Goal: Task Accomplishment & Management: Use online tool/utility

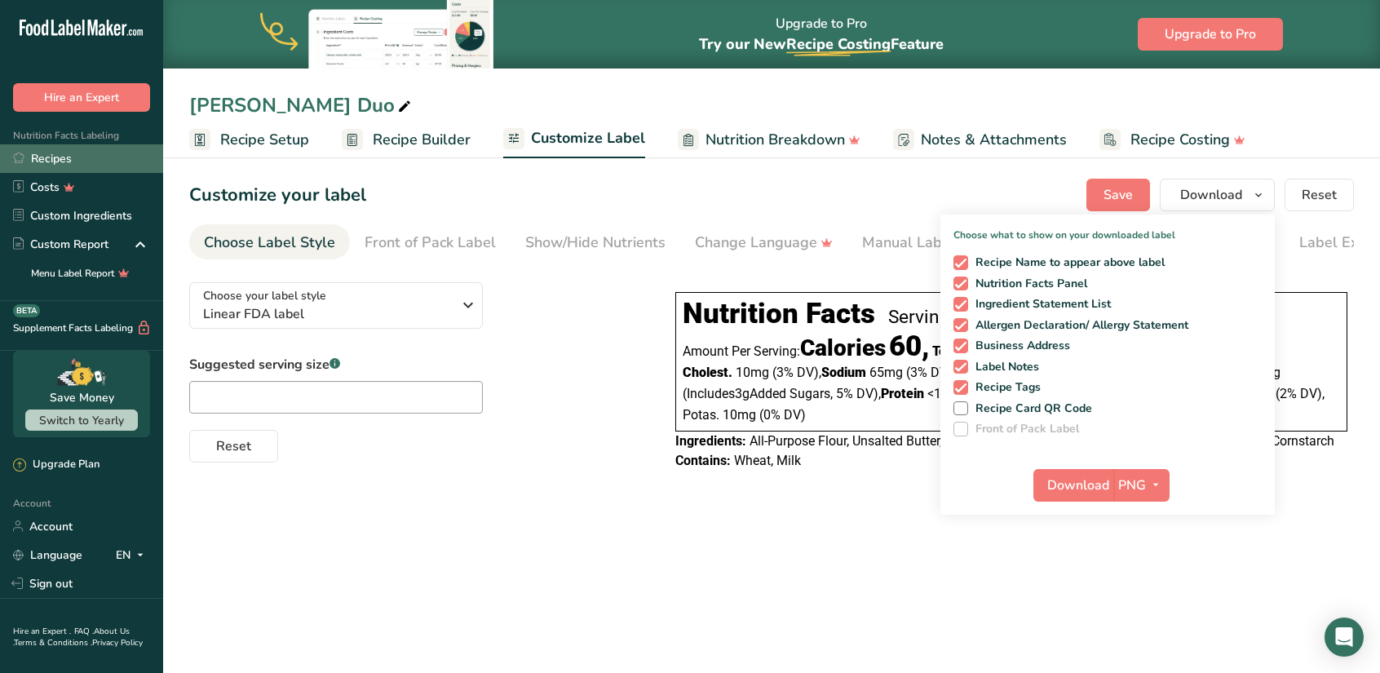
click at [55, 157] on link "Recipes" at bounding box center [81, 158] width 163 height 29
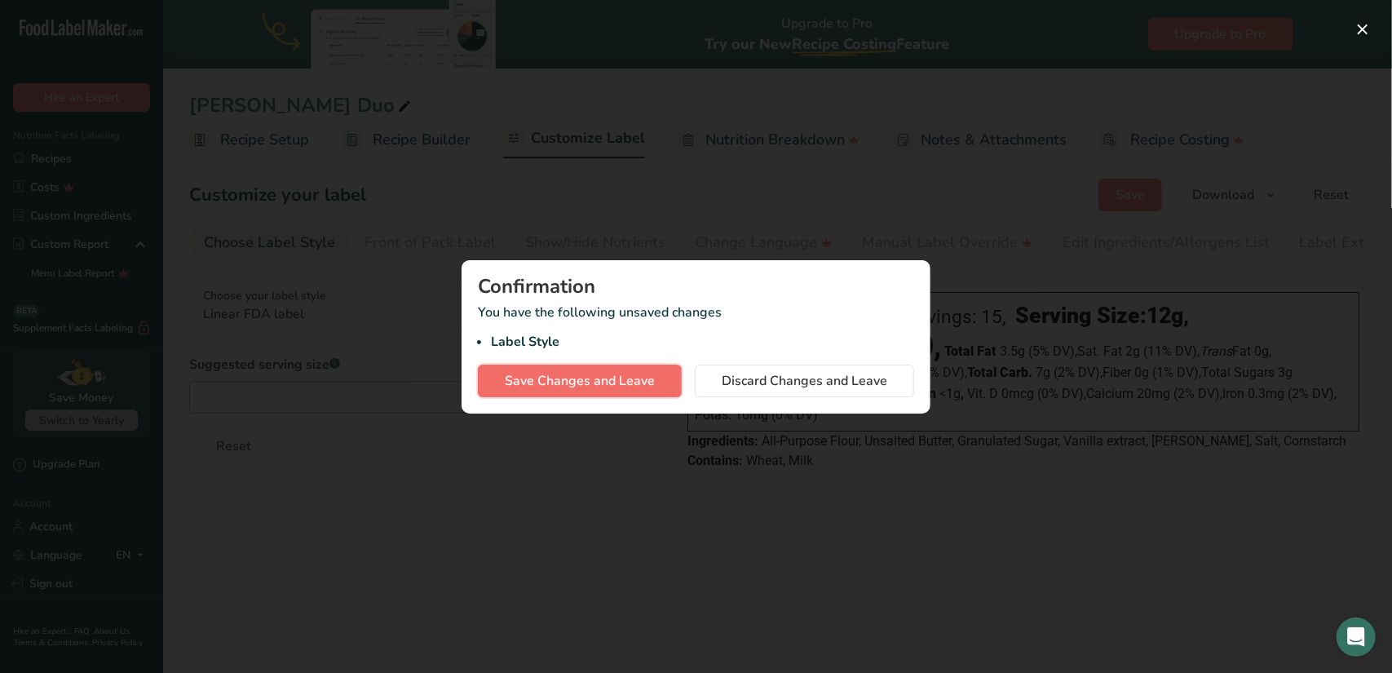
click at [606, 378] on span "Save Changes and Leave" at bounding box center [580, 381] width 150 height 20
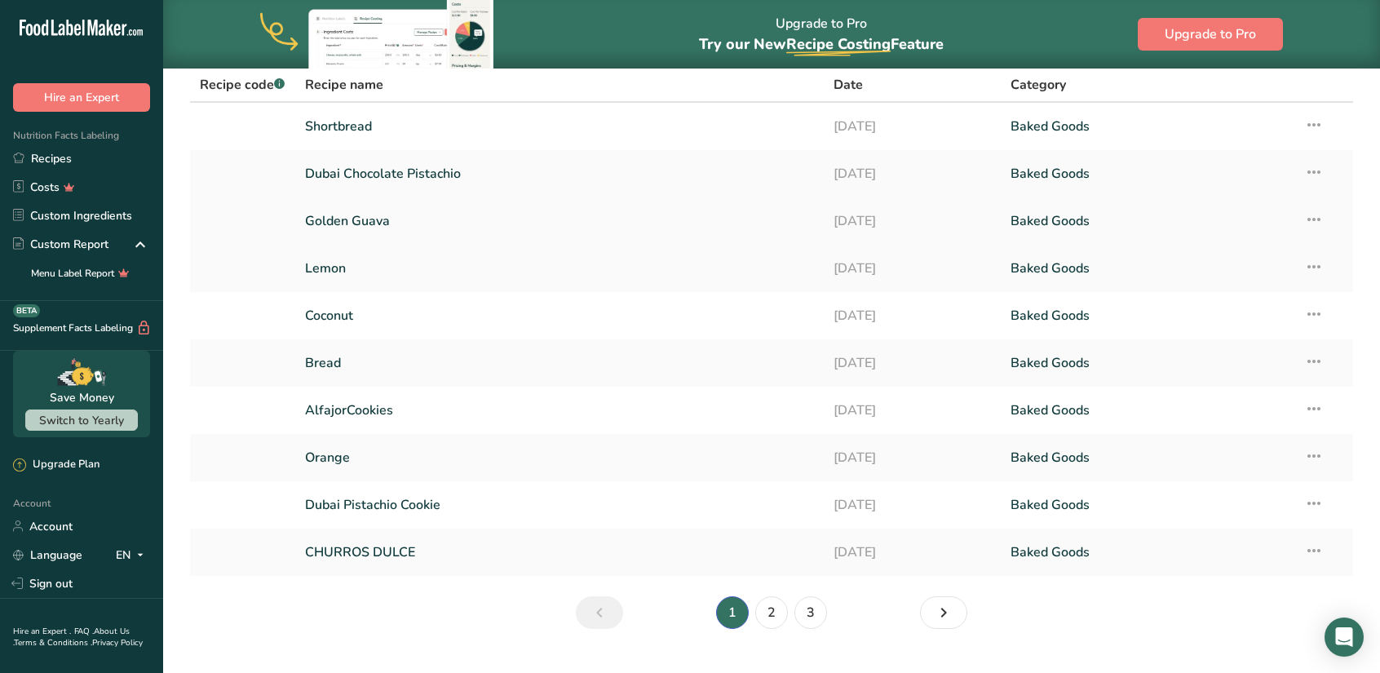
scroll to position [77, 0]
click at [771, 613] on link "2" at bounding box center [771, 611] width 33 height 33
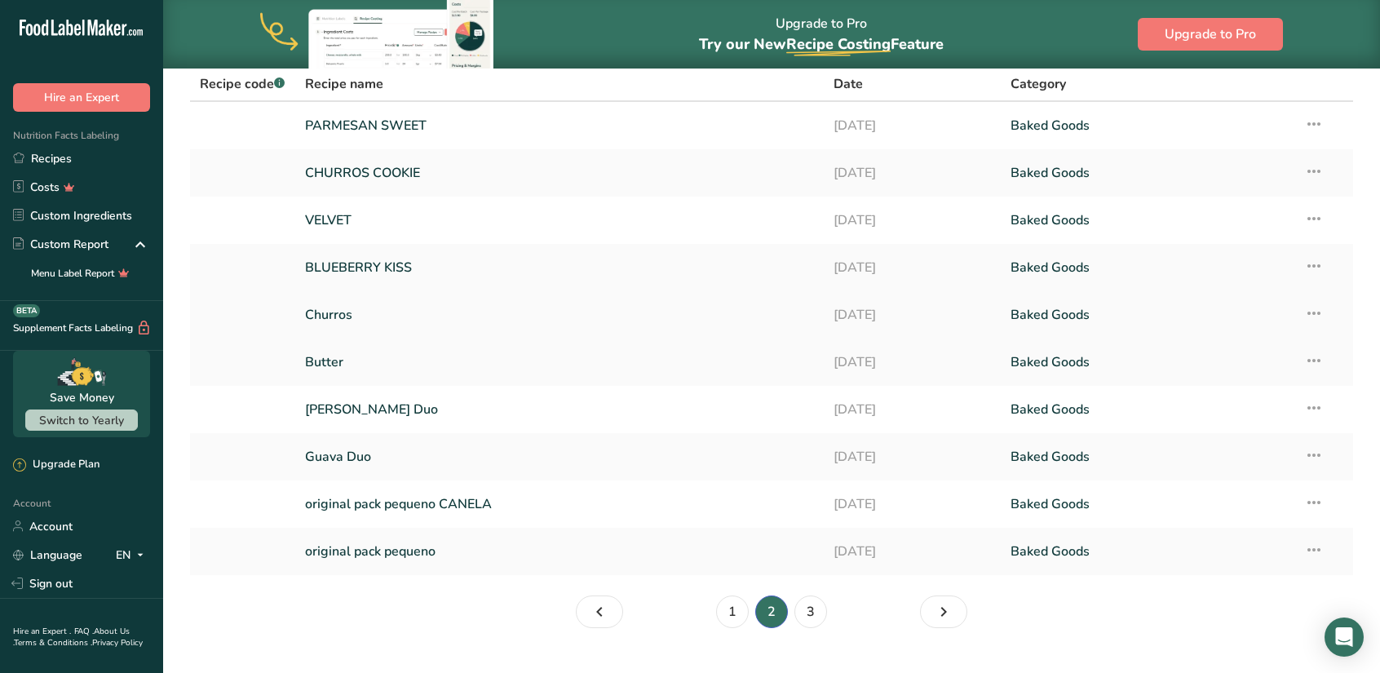
click at [339, 317] on link "Churros" at bounding box center [560, 315] width 510 height 34
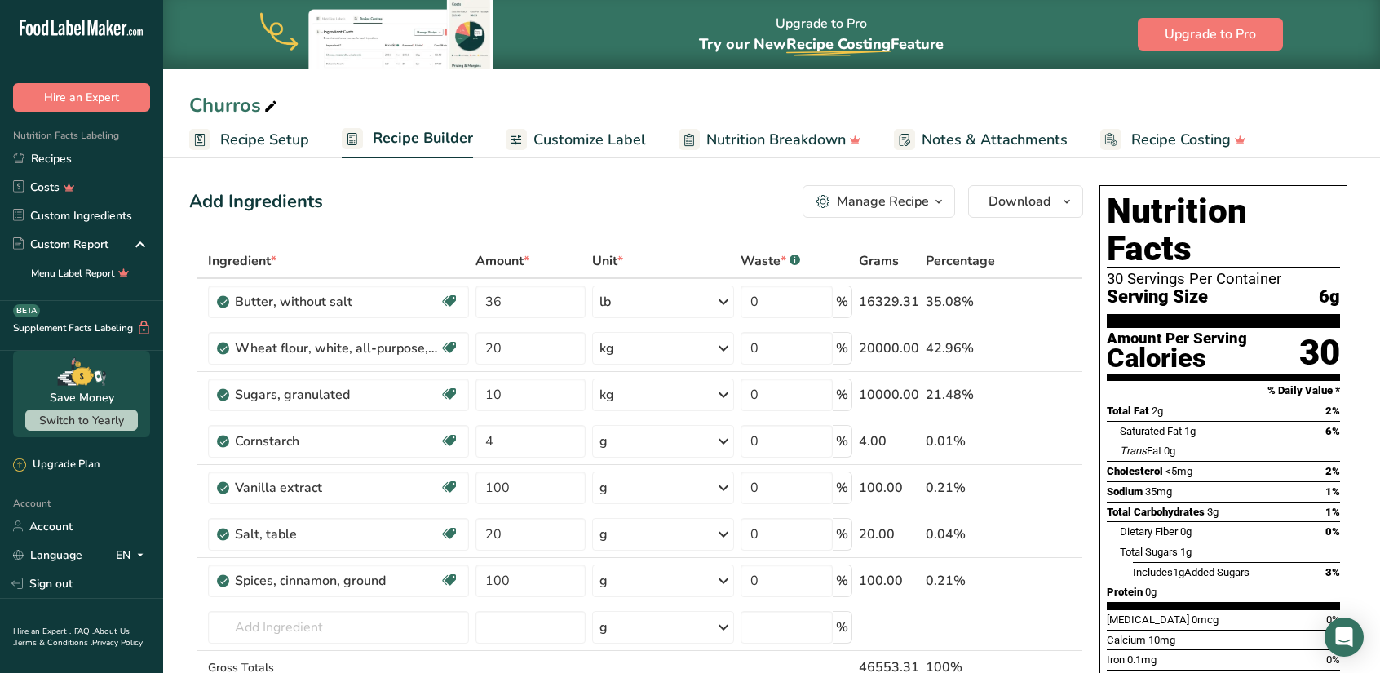
click at [617, 143] on span "Customize Label" at bounding box center [589, 140] width 113 height 22
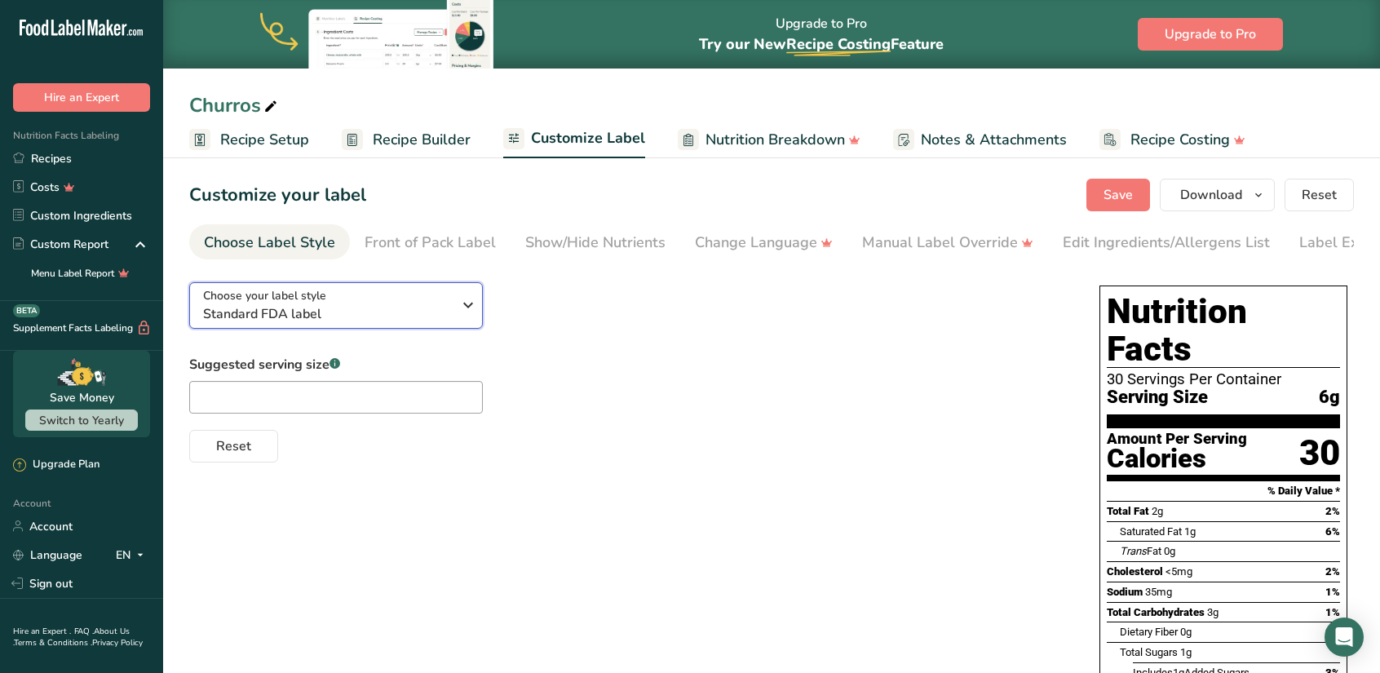
click at [467, 299] on icon "button" at bounding box center [468, 304] width 20 height 29
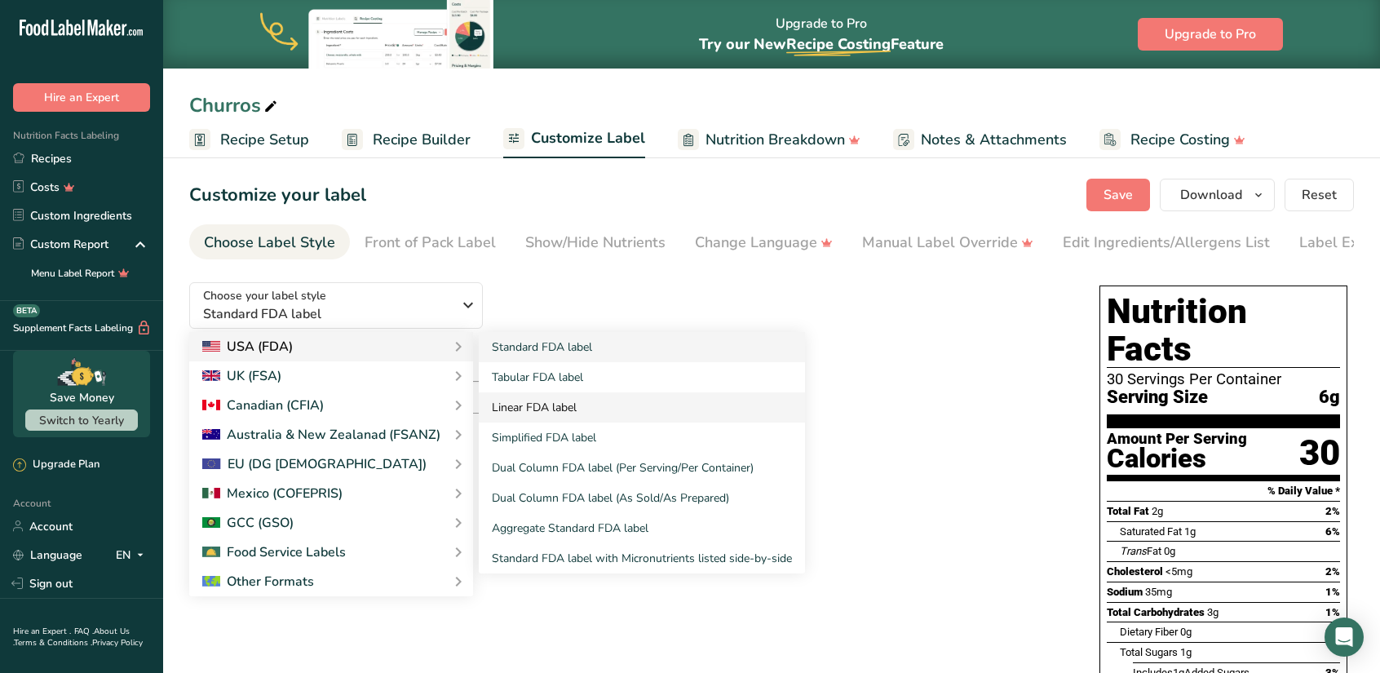
click at [542, 415] on link "Linear FDA label" at bounding box center [642, 407] width 326 height 30
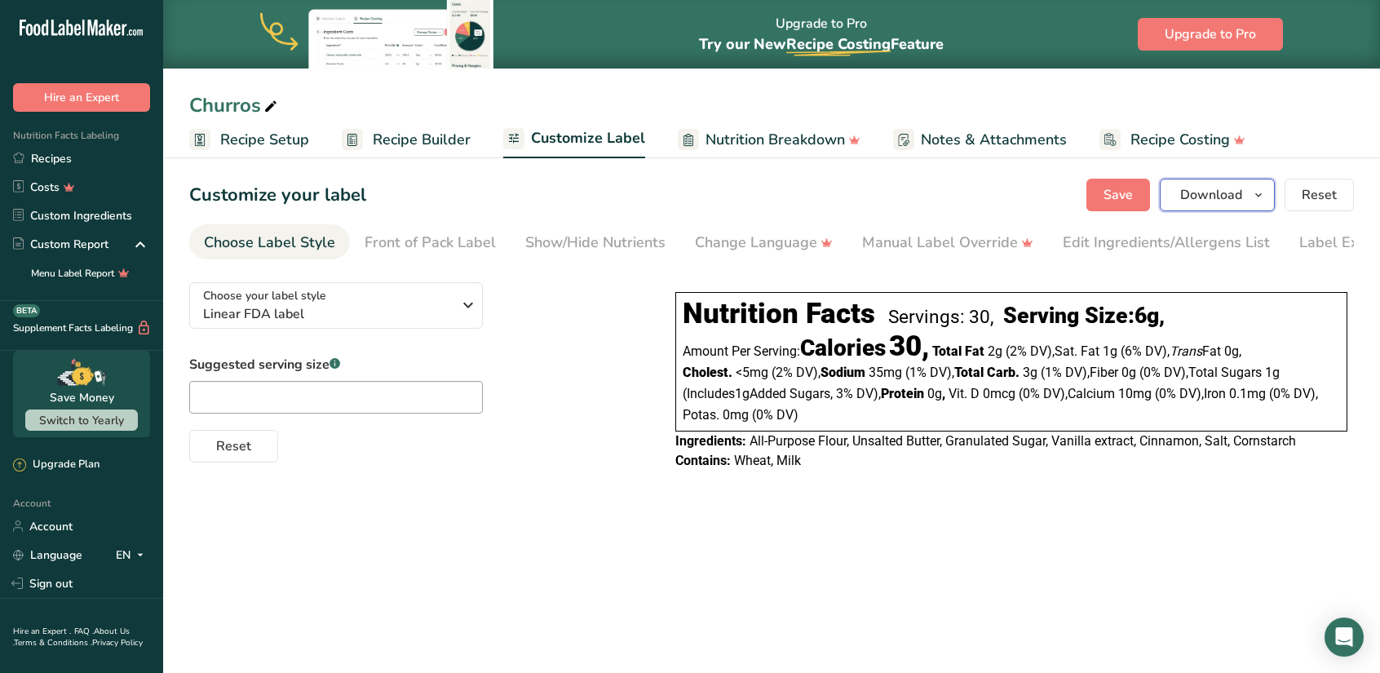
click at [1216, 208] on button "Download" at bounding box center [1217, 195] width 115 height 33
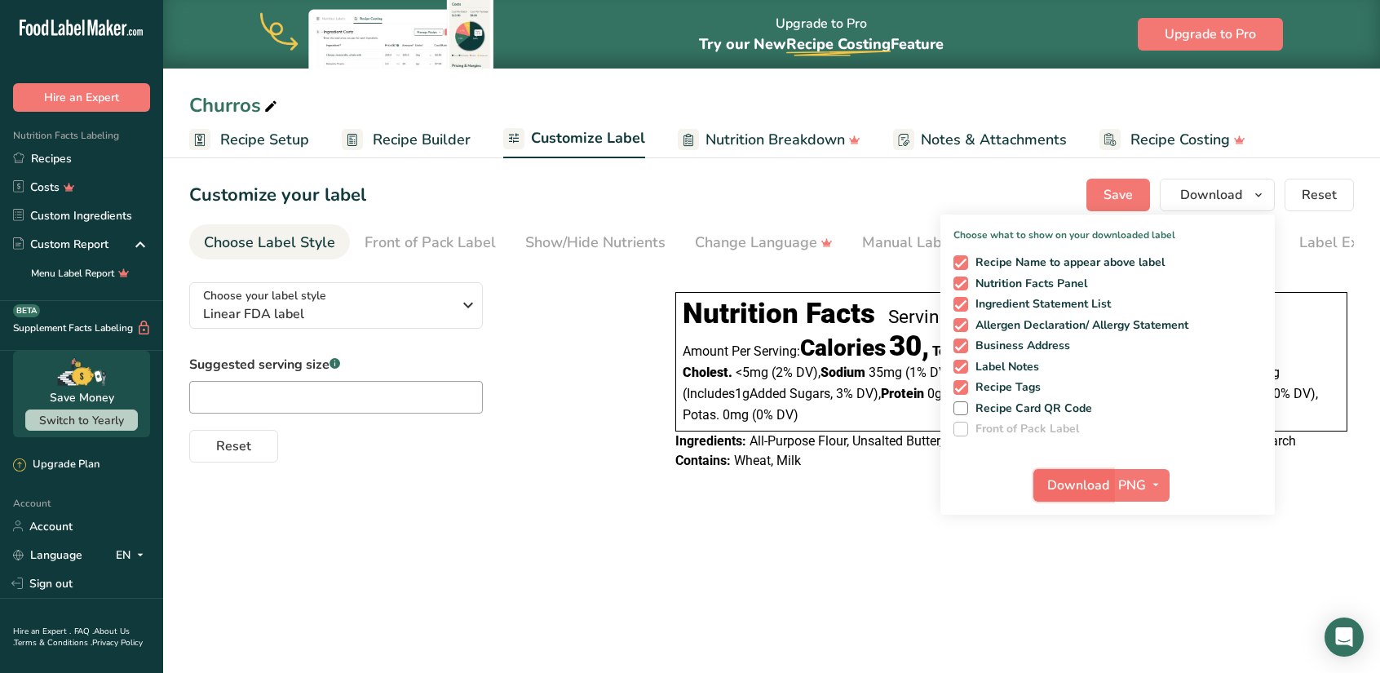
click at [1091, 476] on span "Download" at bounding box center [1078, 486] width 62 height 20
